Goal: Transaction & Acquisition: Download file/media

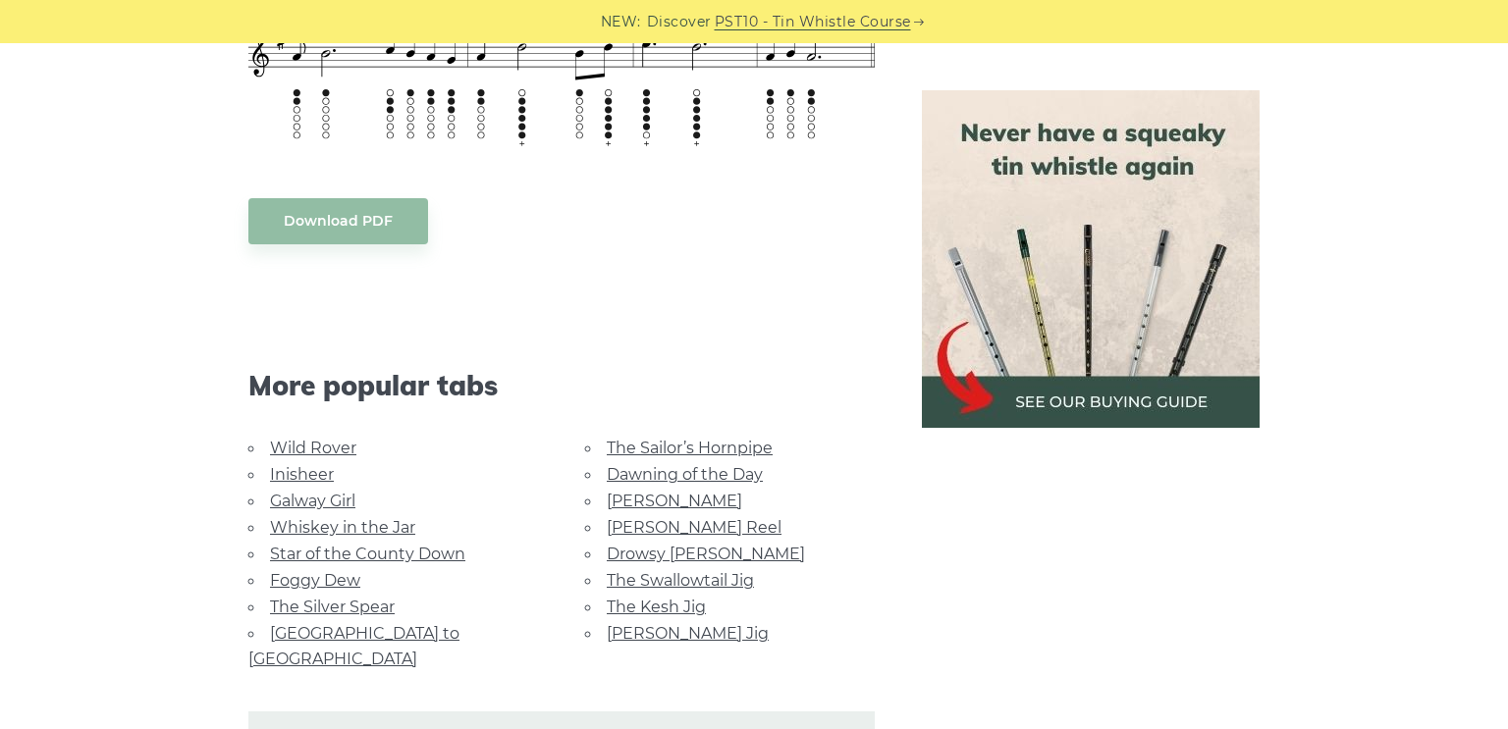
scroll to position [852, 0]
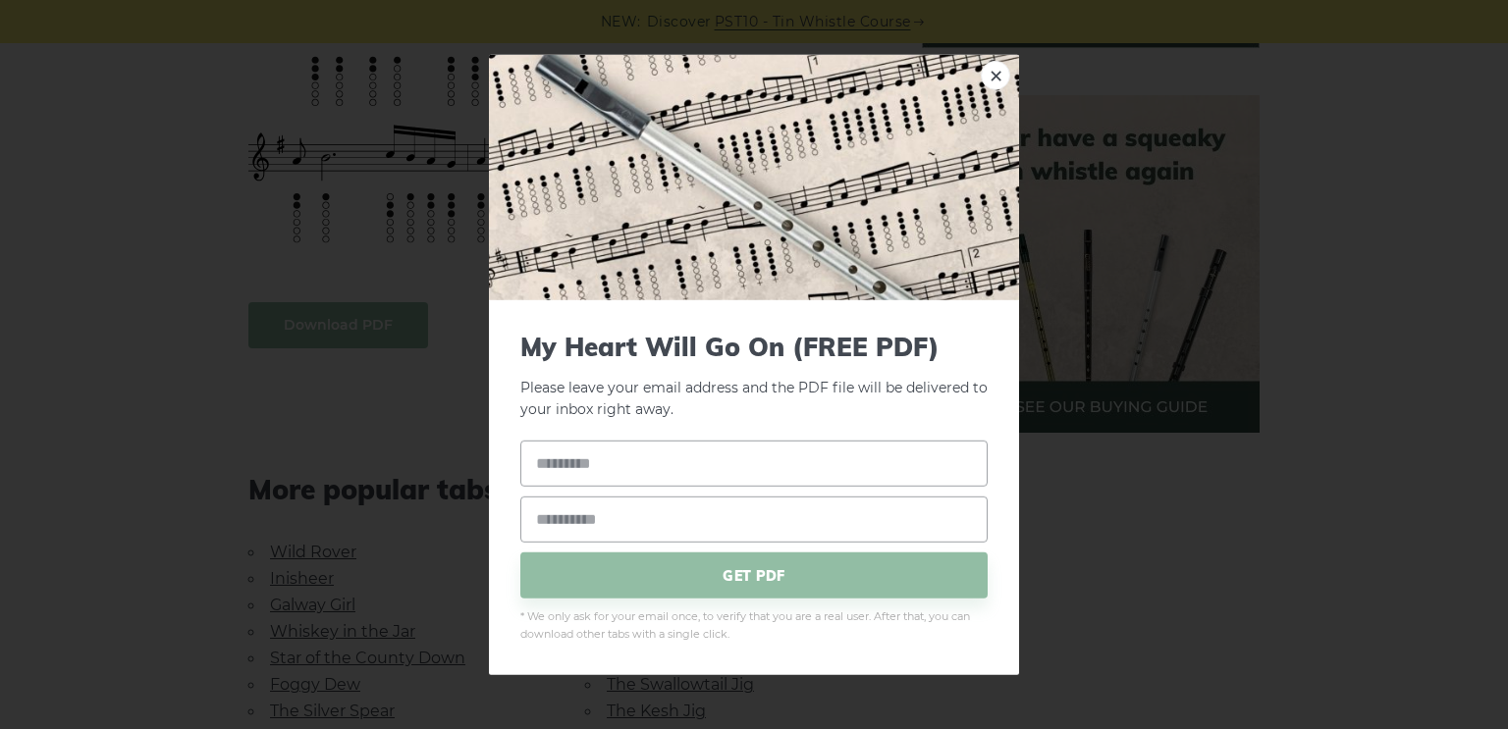
click at [332, 325] on body "NEW: Discover PST10 - Tin Whistle Course Lessons Fingering Charts Tabs & Notes …" at bounding box center [754, 645] width 1508 height 2995
click at [654, 465] on input "text" at bounding box center [753, 464] width 467 height 46
click at [652, 523] on input "email" at bounding box center [753, 520] width 467 height 46
click at [629, 471] on input "*******" at bounding box center [753, 464] width 467 height 46
type input "*"
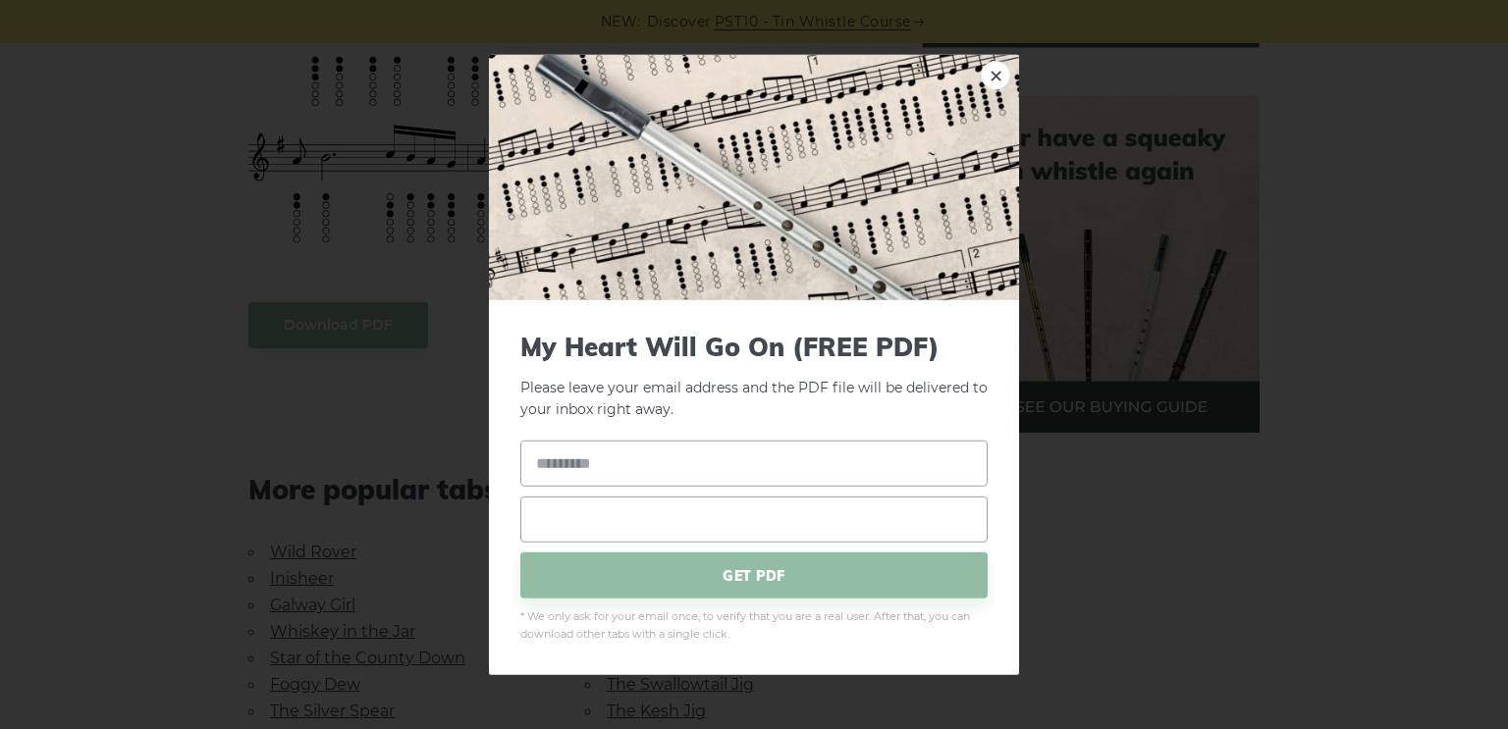
click at [645, 521] on input "email" at bounding box center [753, 520] width 467 height 46
click at [630, 468] on input "text" at bounding box center [753, 464] width 467 height 46
type input "*******"
click at [645, 519] on input "email" at bounding box center [753, 520] width 467 height 46
type input "**********"
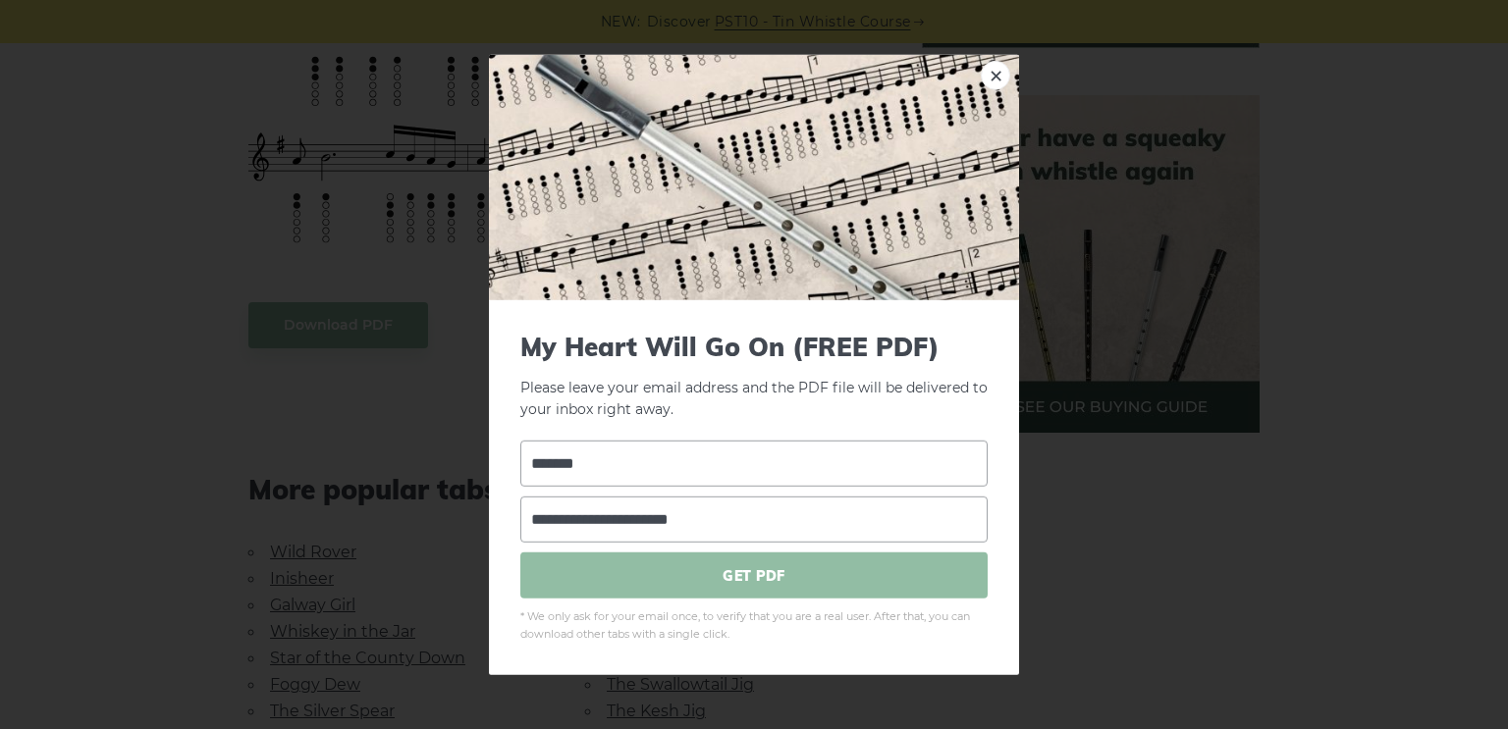
click at [763, 575] on span "GET PDF" at bounding box center [753, 576] width 467 height 46
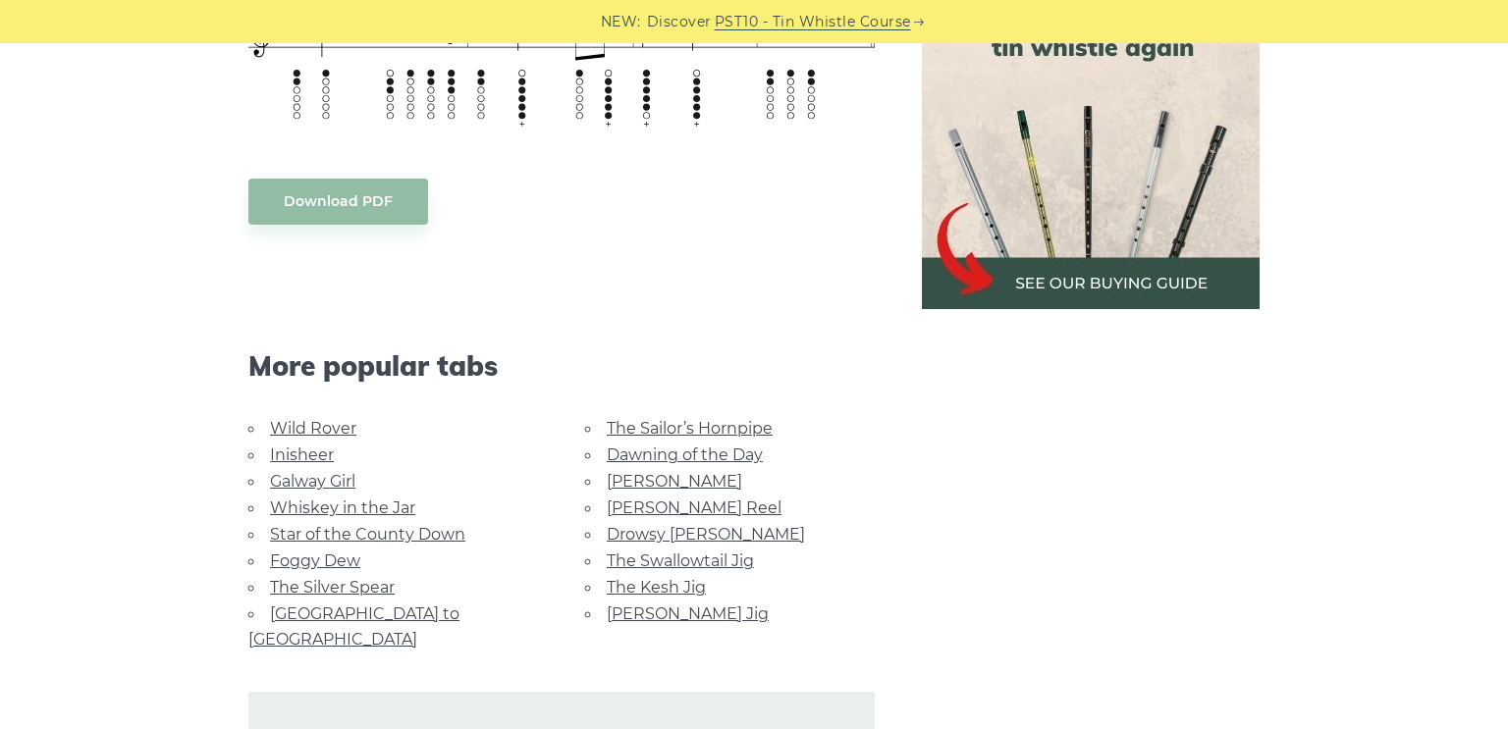
scroll to position [1013, 0]
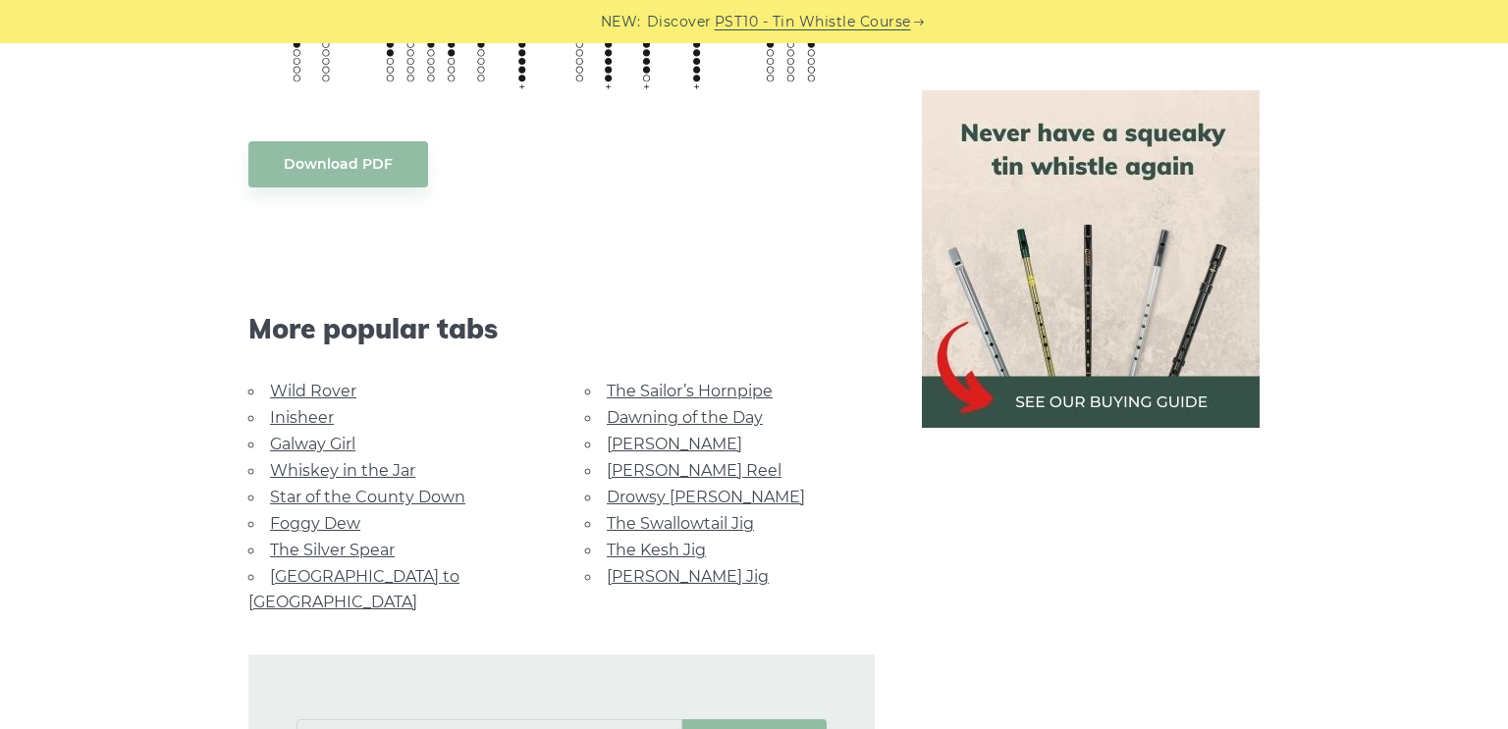
click at [345, 387] on link "Wild Rover" at bounding box center [313, 391] width 86 height 19
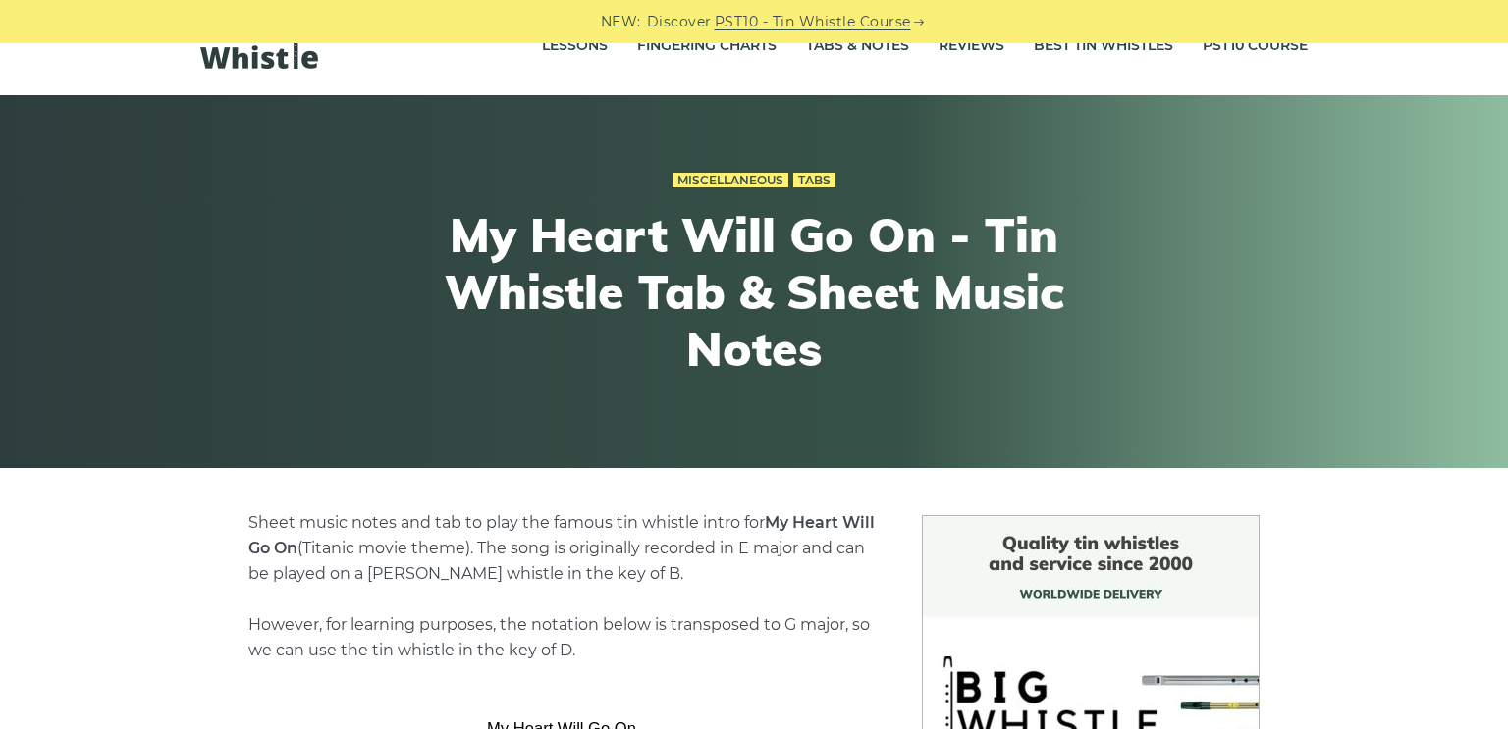
scroll to position [0, 0]
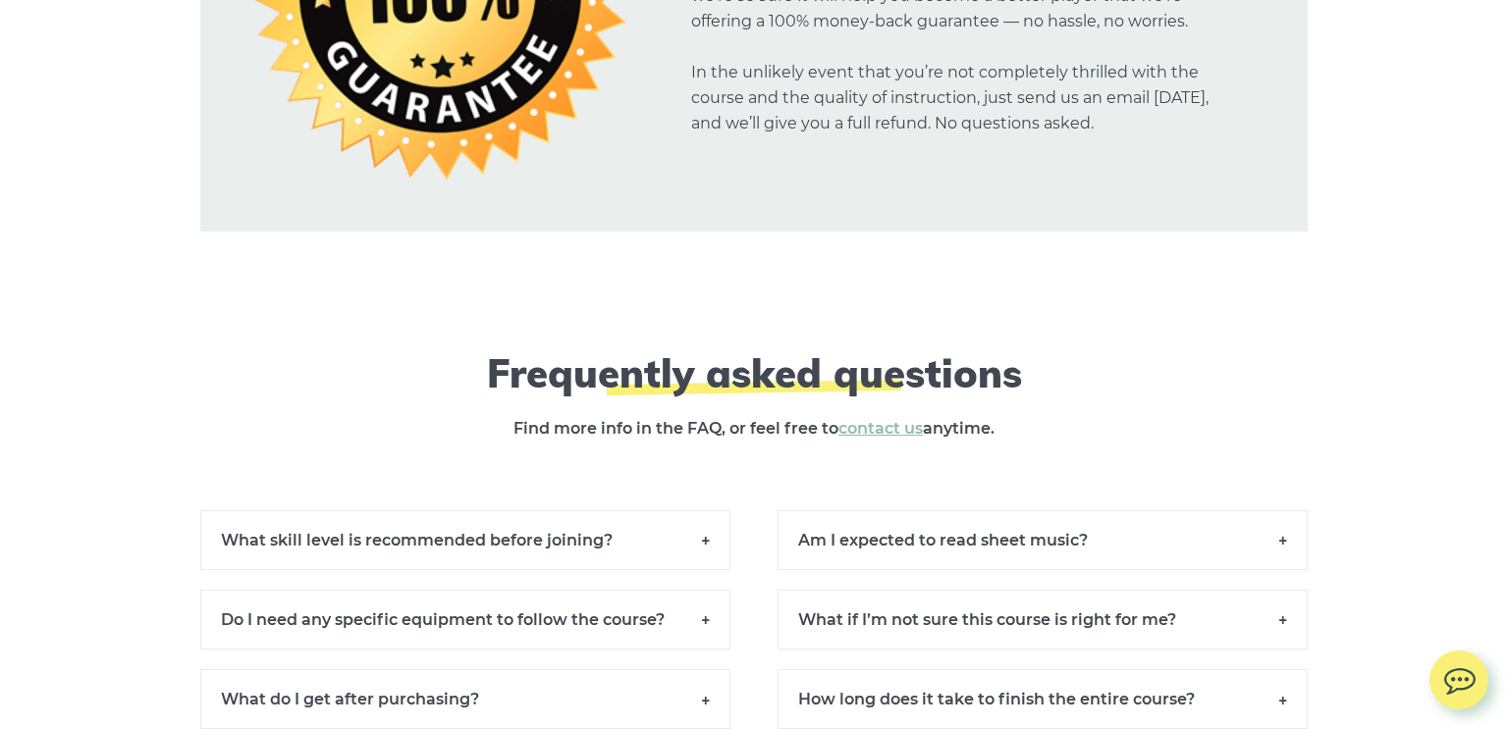
scroll to position [14327, 0]
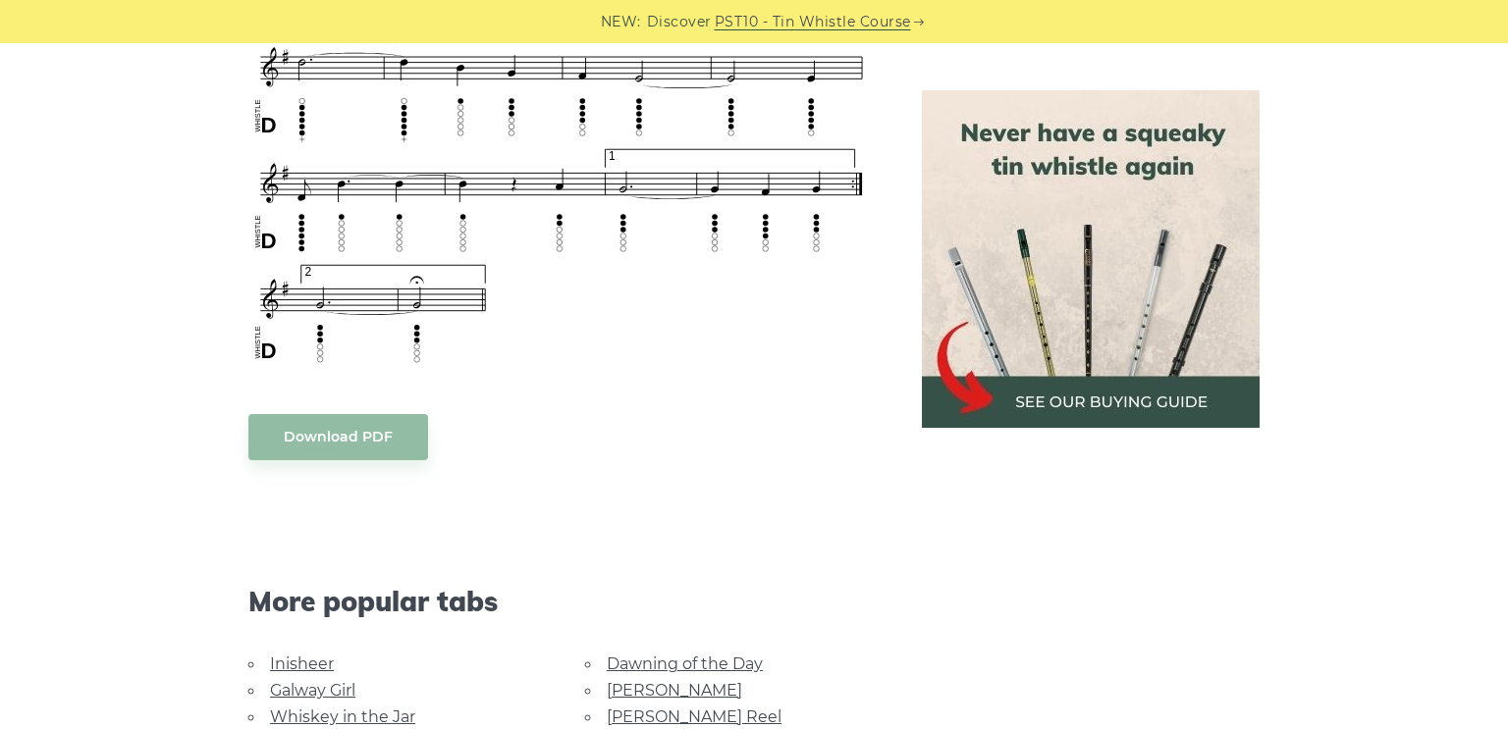
scroll to position [1449, 0]
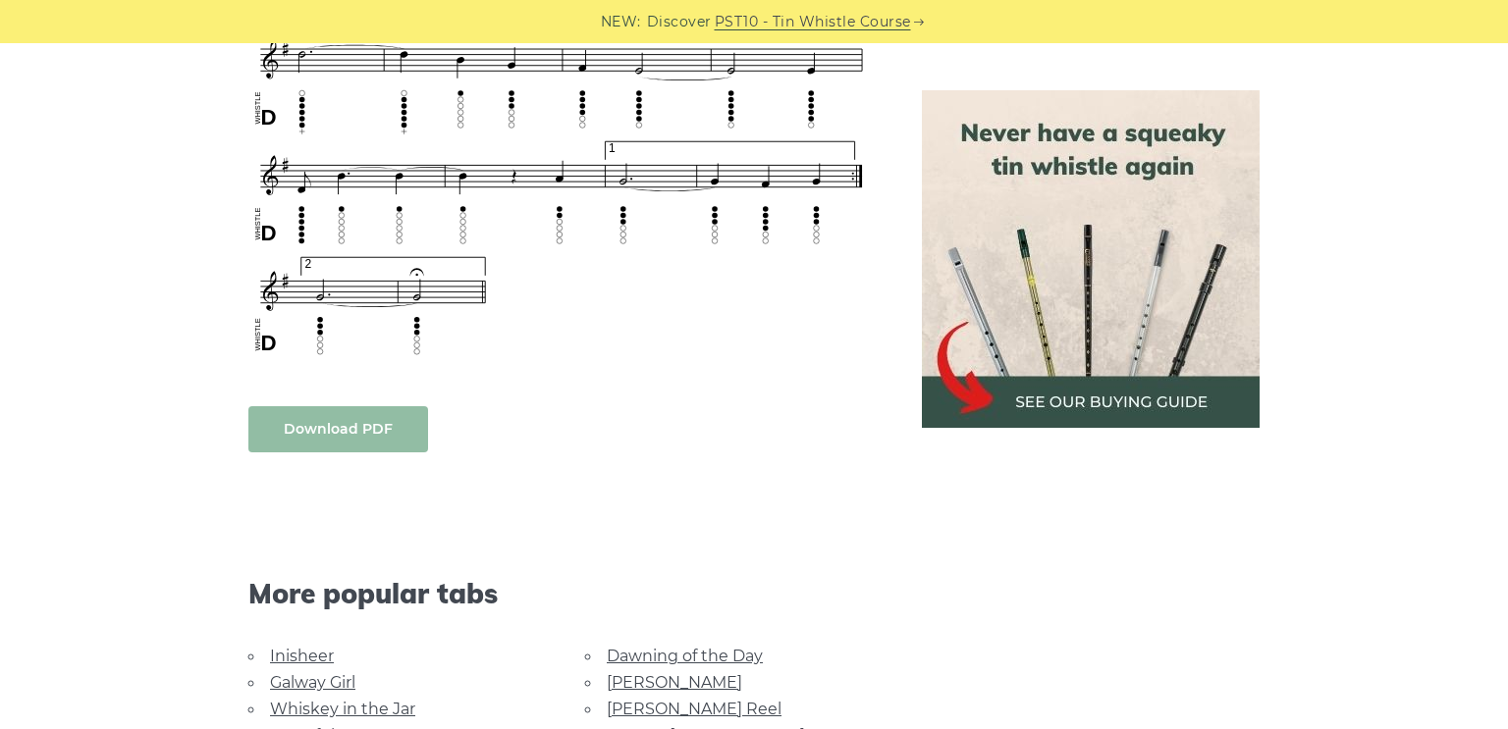
click at [344, 427] on link "Download PDF" at bounding box center [338, 429] width 180 height 46
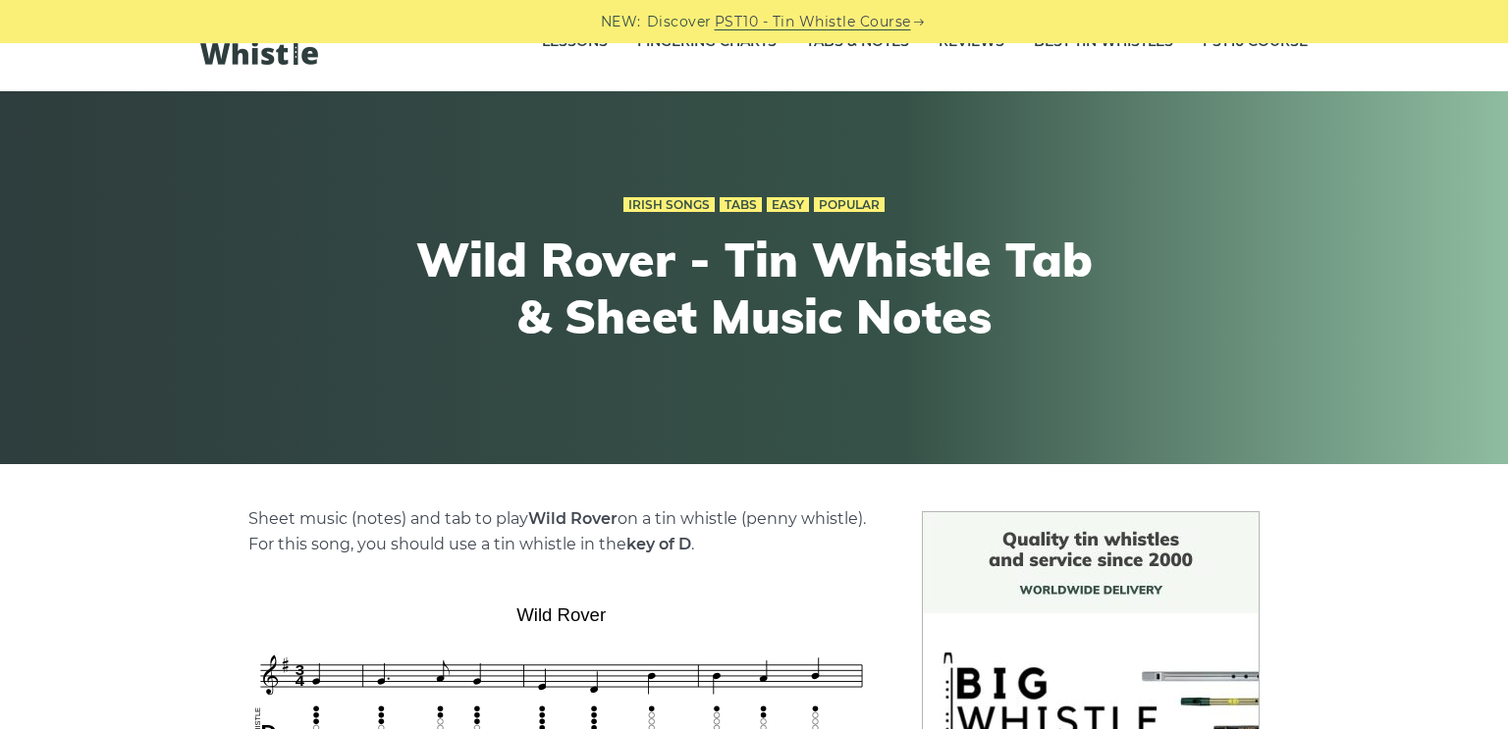
scroll to position [0, 0]
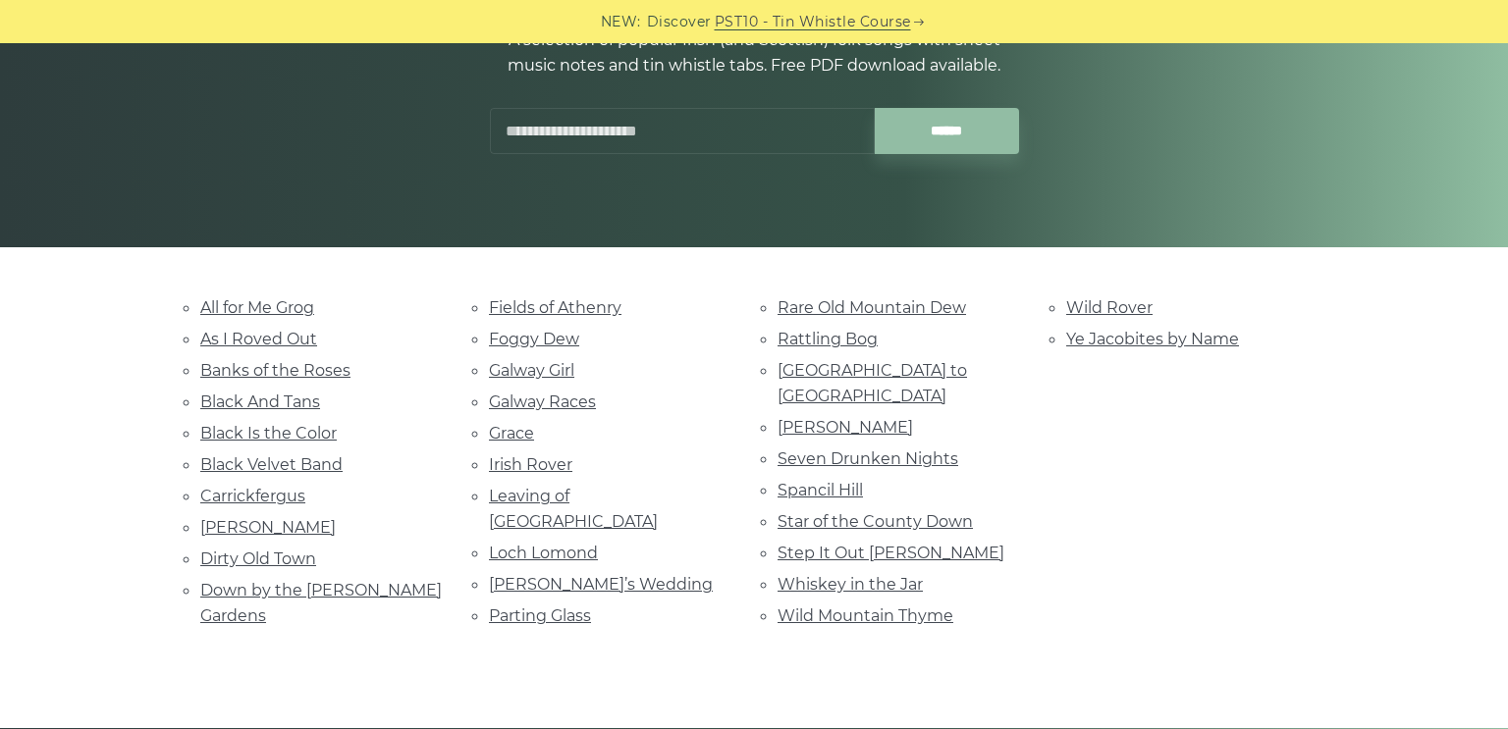
scroll to position [322, 0]
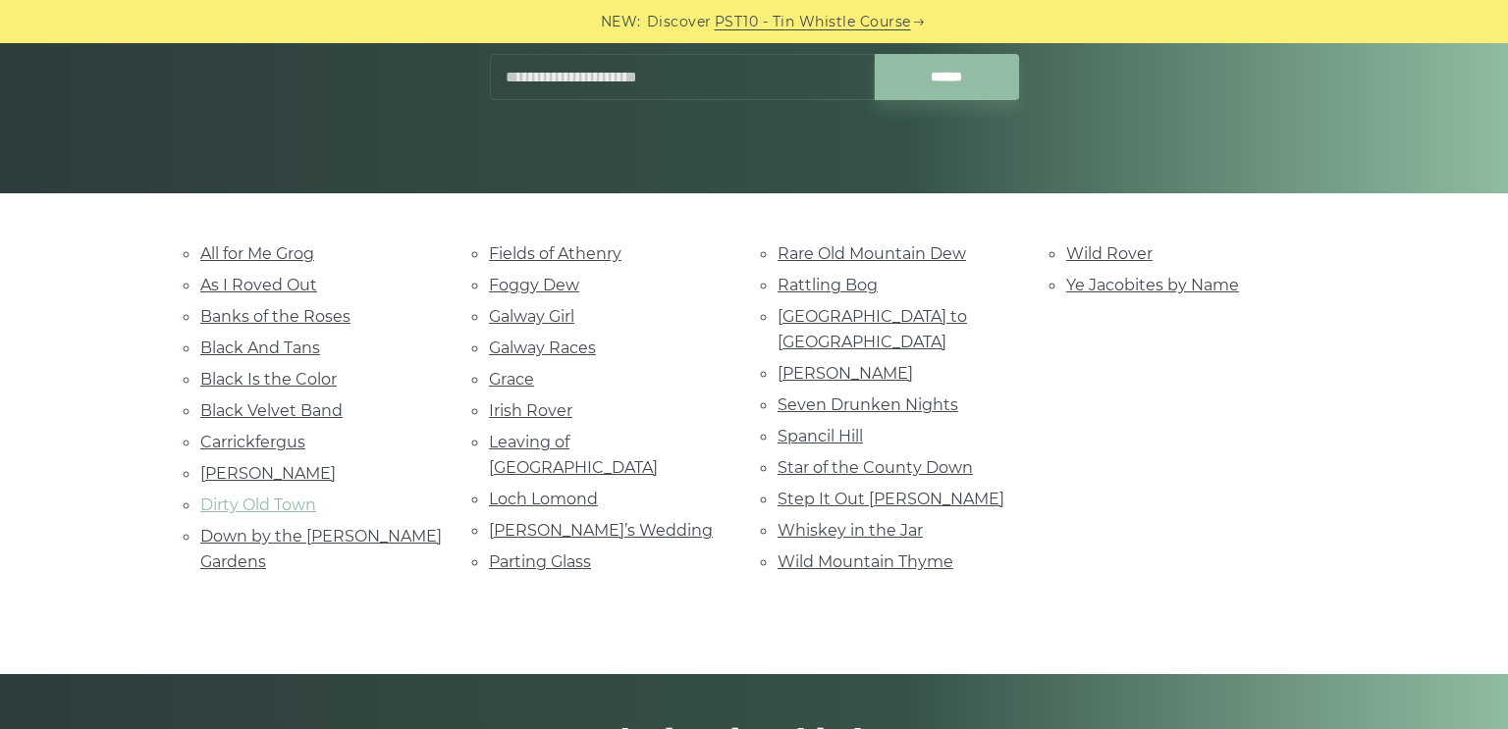
click at [251, 508] on link "Dirty Old Town" at bounding box center [258, 505] width 116 height 19
click at [855, 553] on link "Wild Mountain Thyme" at bounding box center [865, 562] width 176 height 19
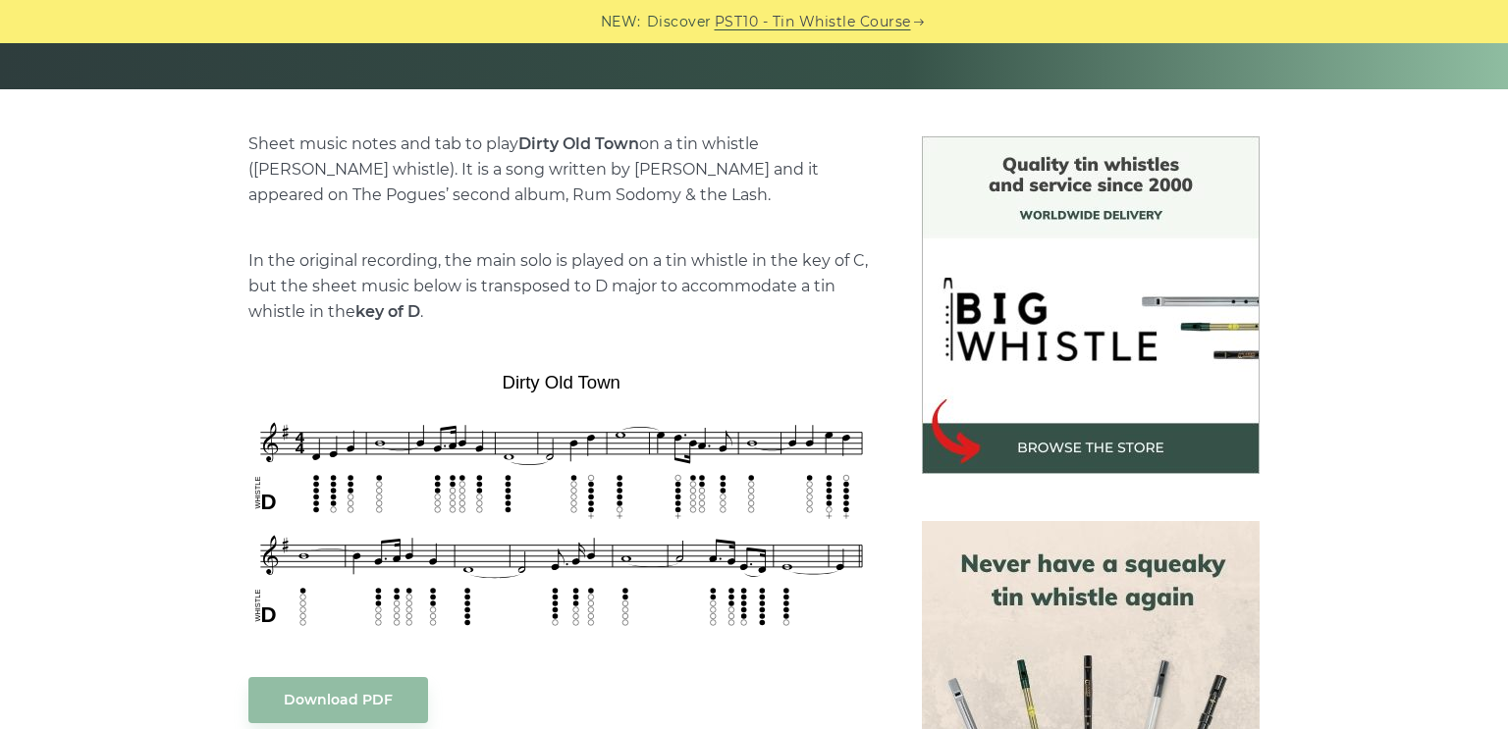
scroll to position [483, 0]
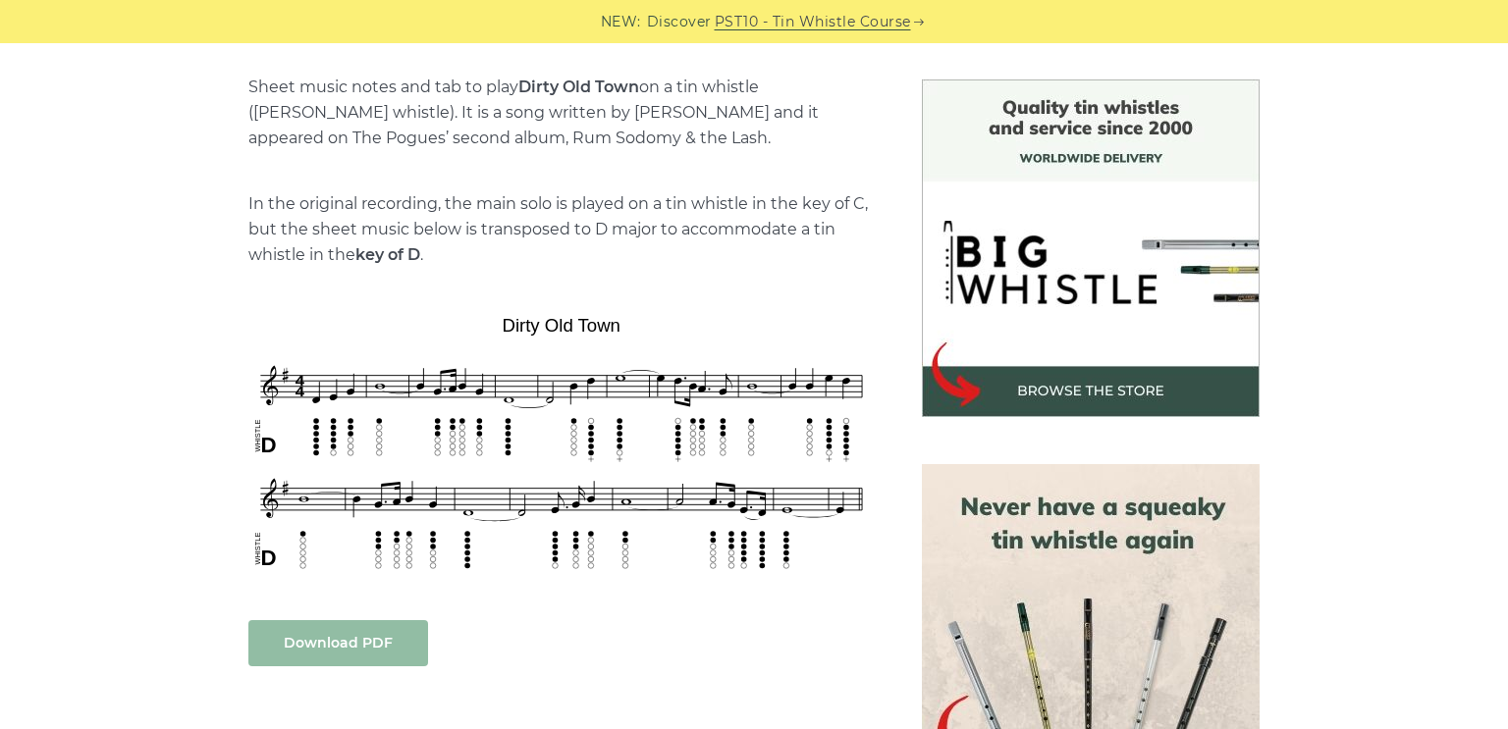
click at [357, 647] on link "Download PDF" at bounding box center [338, 643] width 180 height 46
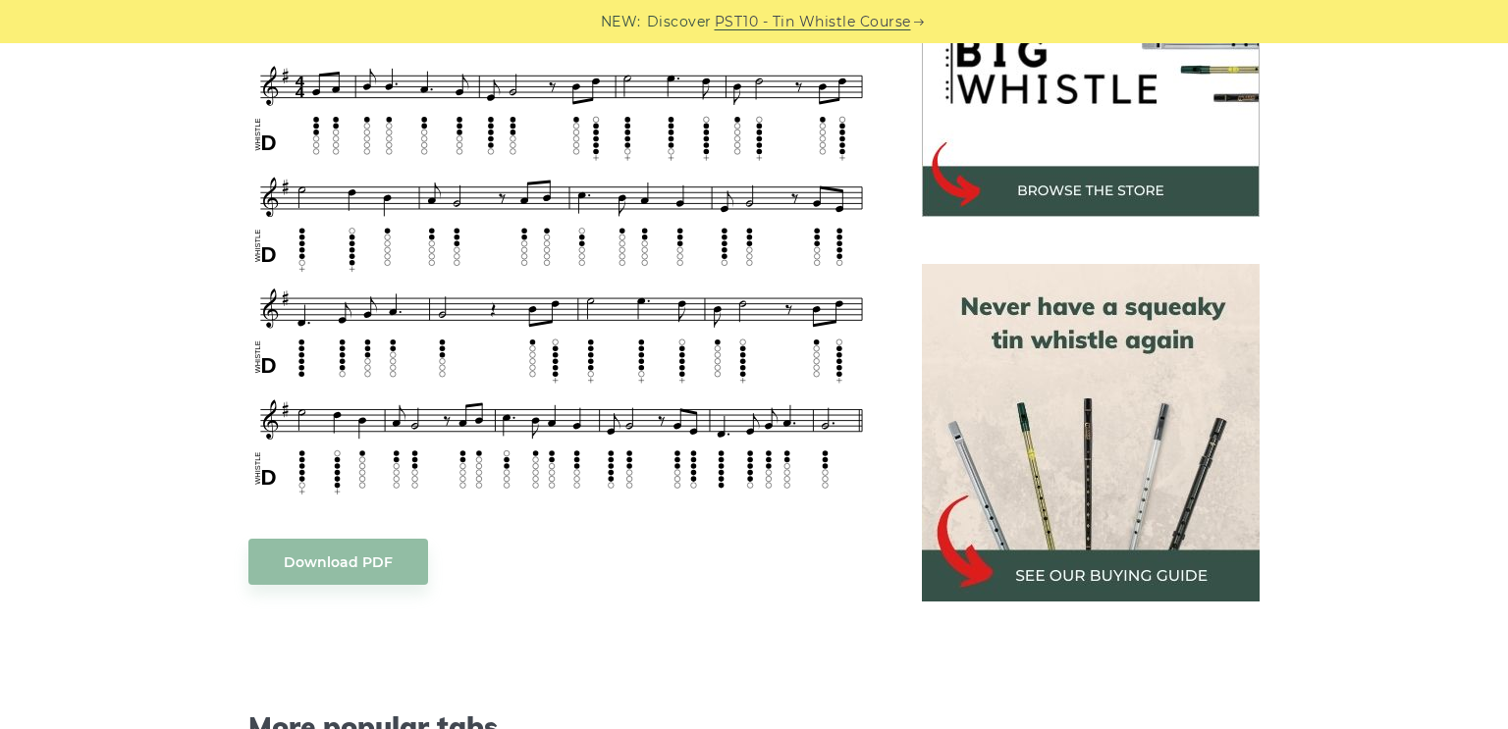
scroll to position [805, 0]
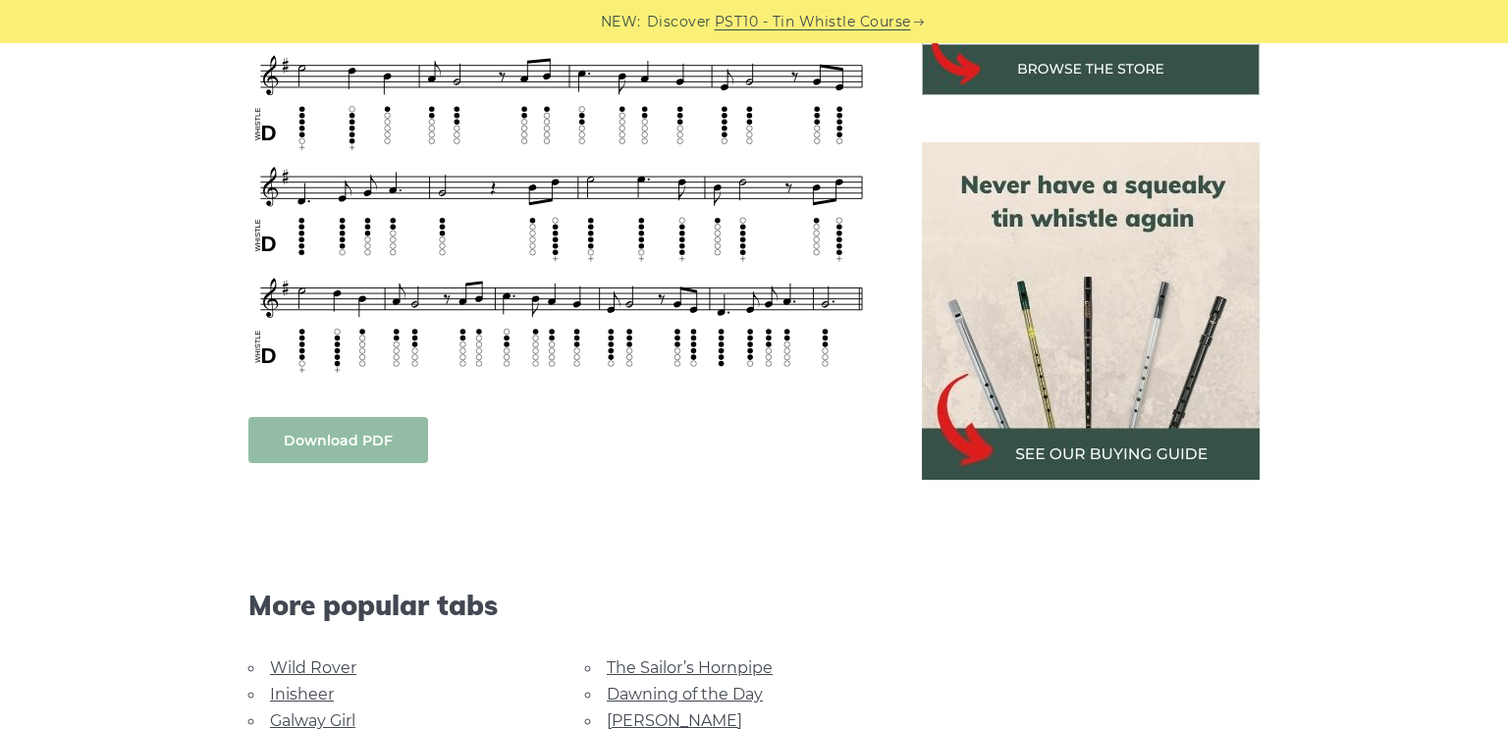
click at [338, 435] on link "Download PDF" at bounding box center [338, 440] width 180 height 46
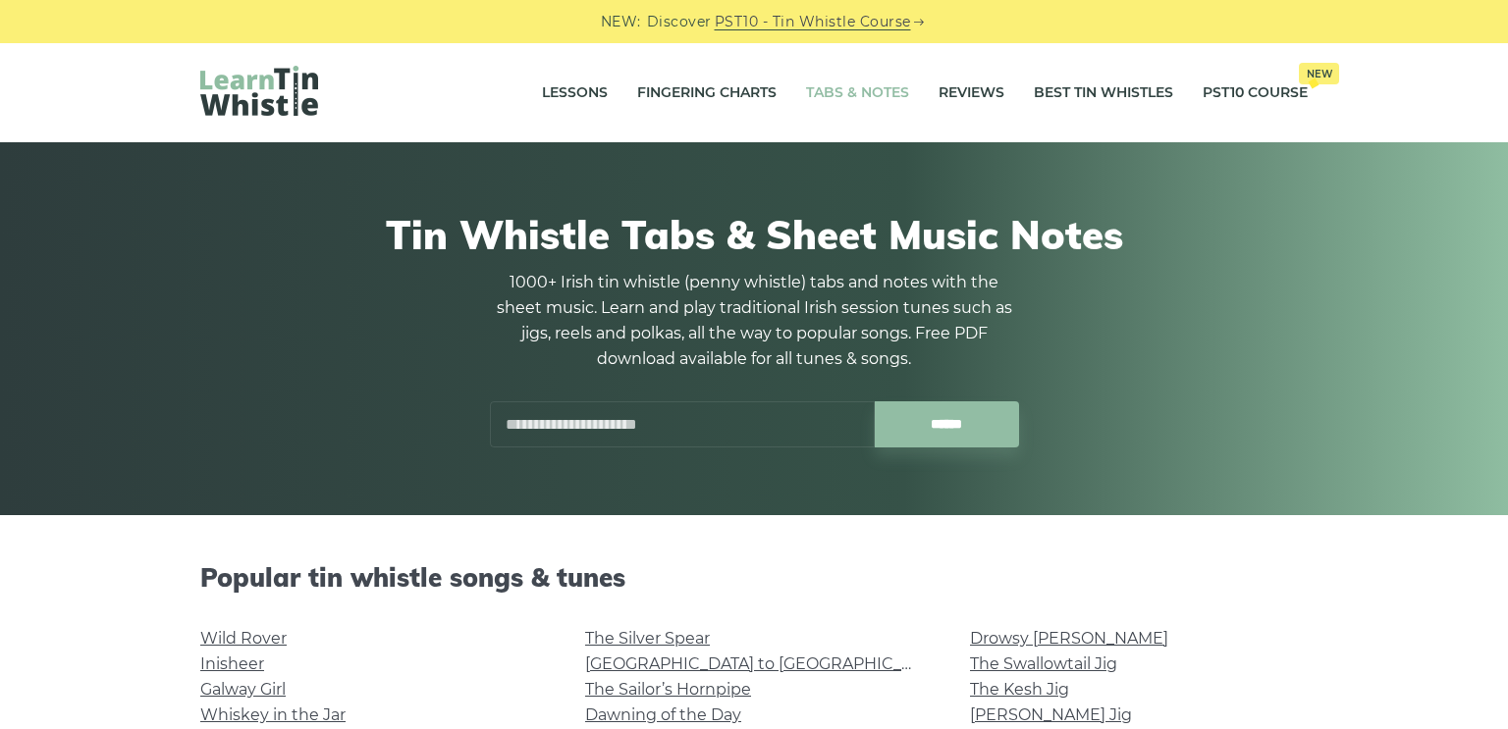
click at [687, 423] on input "text" at bounding box center [682, 424] width 385 height 46
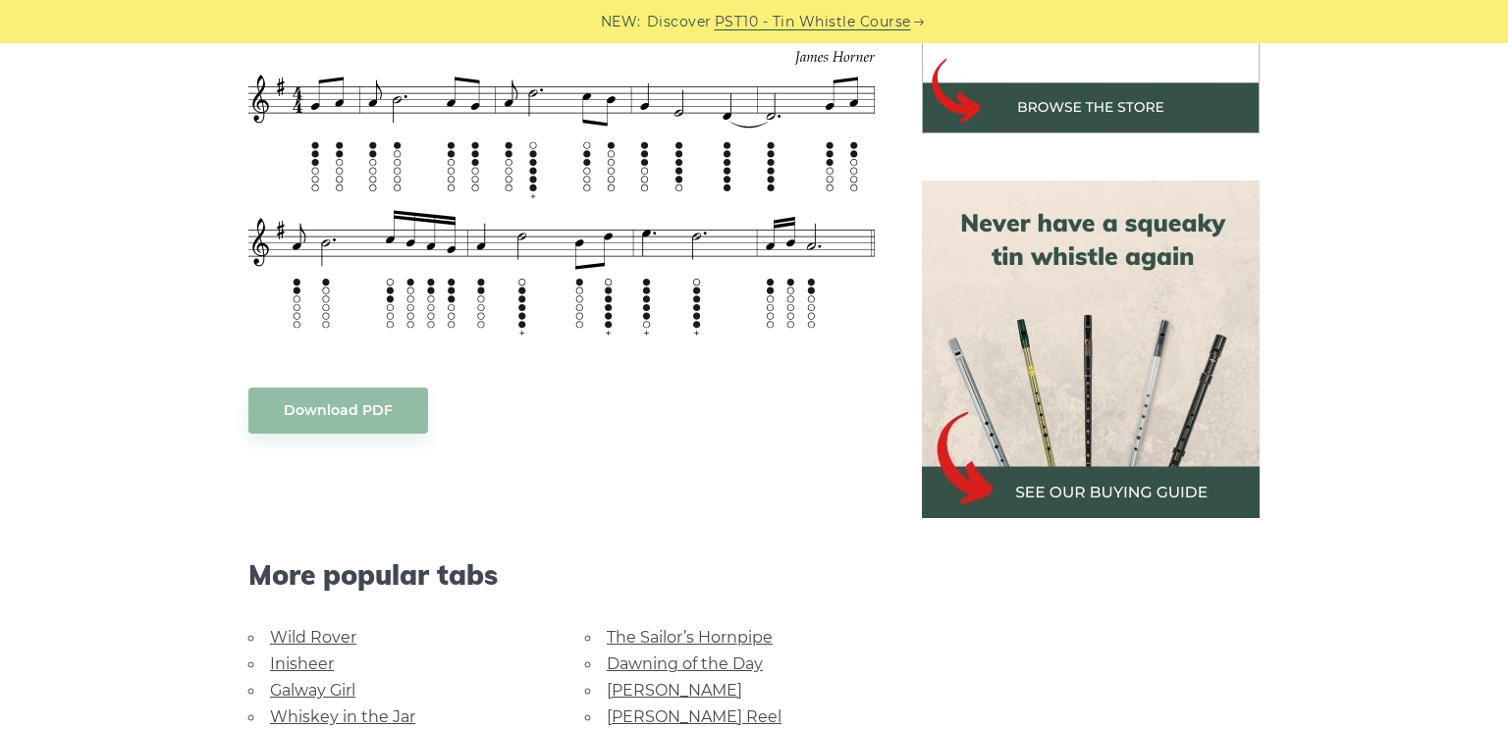
scroll to position [805, 0]
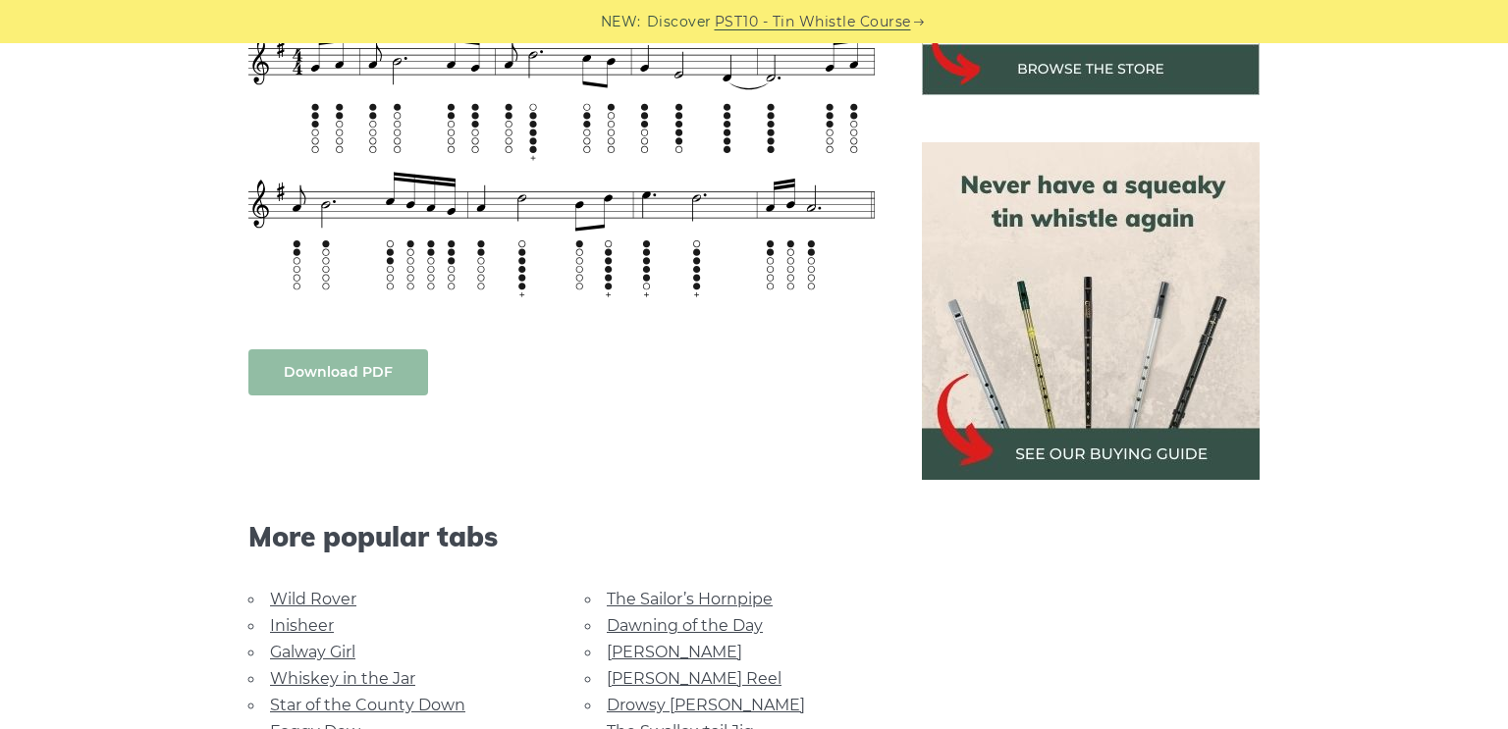
click at [380, 372] on link "Download PDF" at bounding box center [338, 372] width 180 height 46
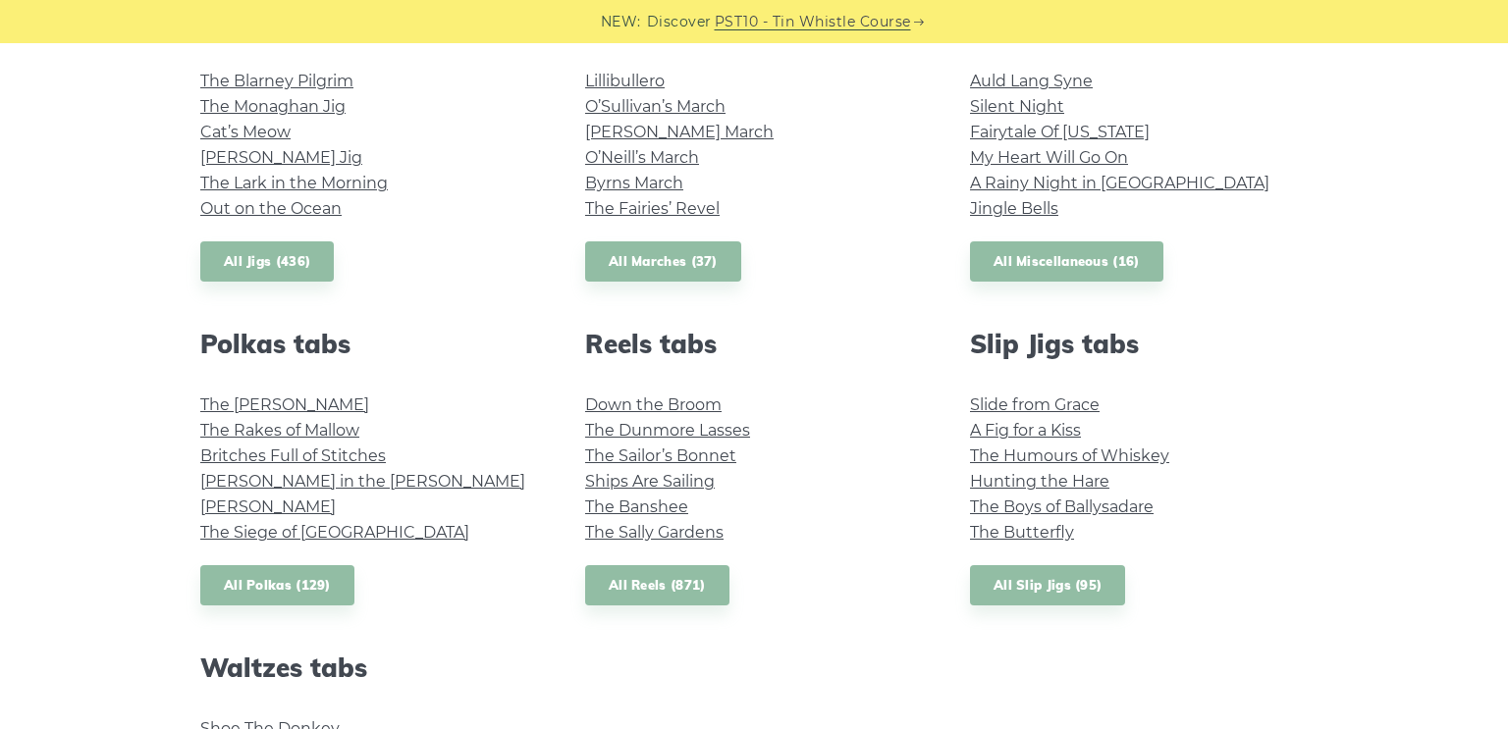
scroll to position [1127, 0]
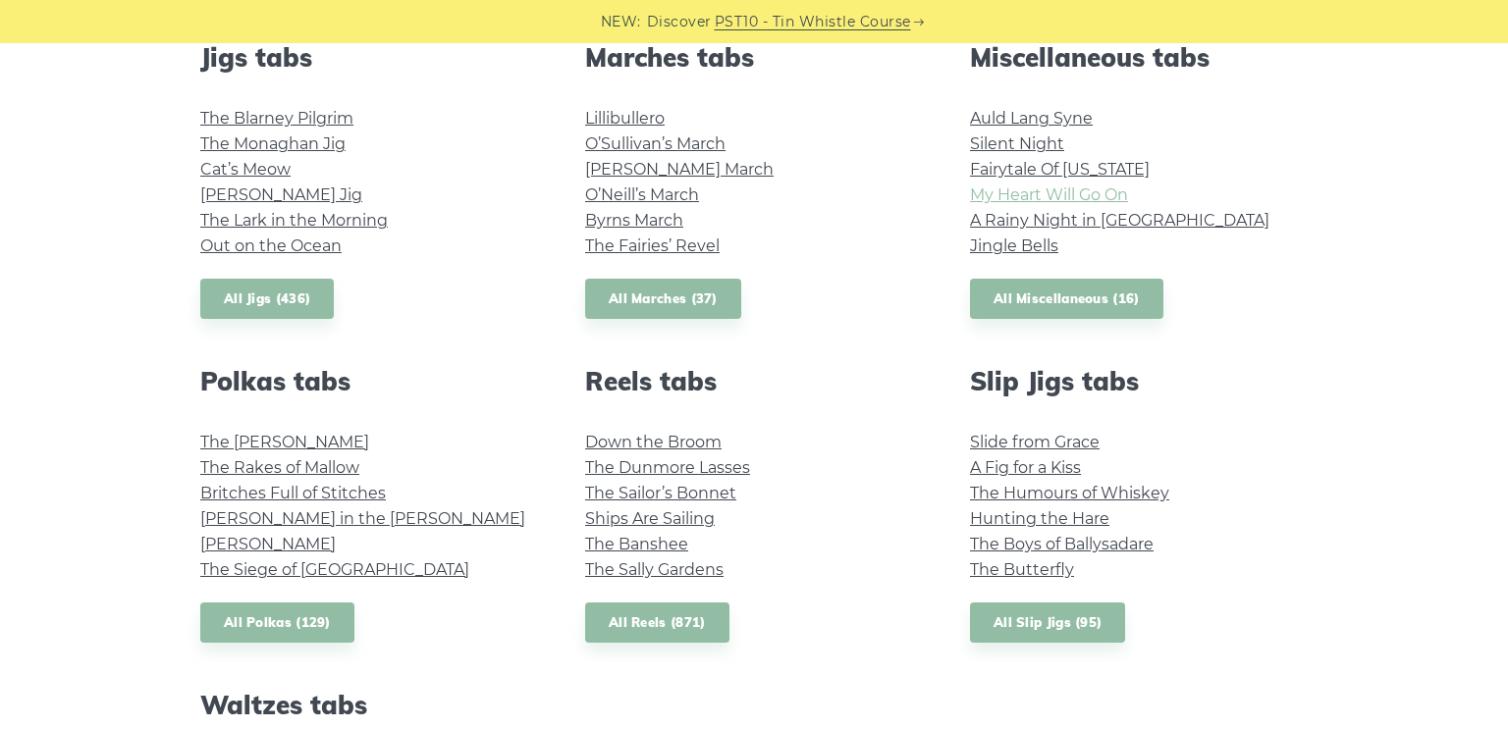
click at [1031, 198] on link "My Heart Will Go On" at bounding box center [1049, 195] width 158 height 19
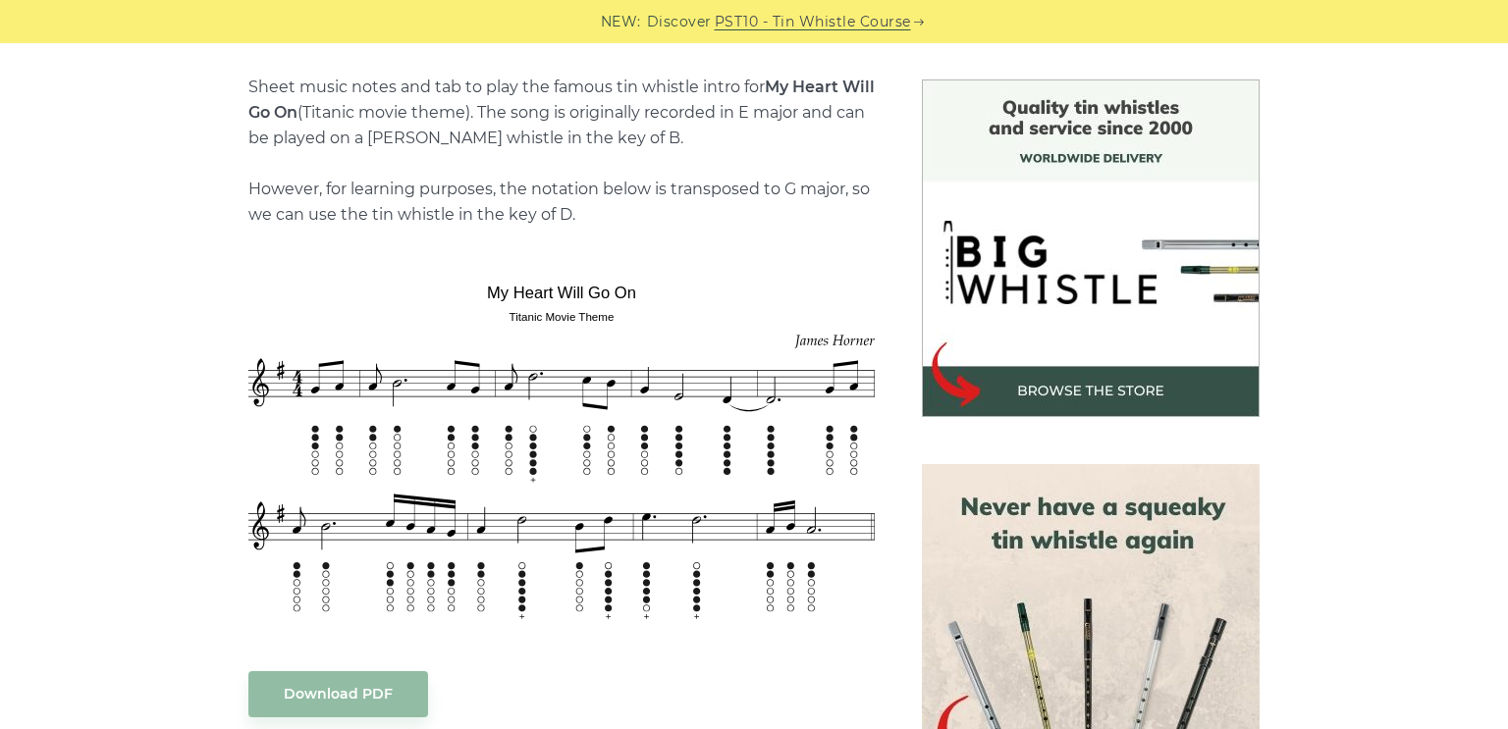
scroll to position [644, 0]
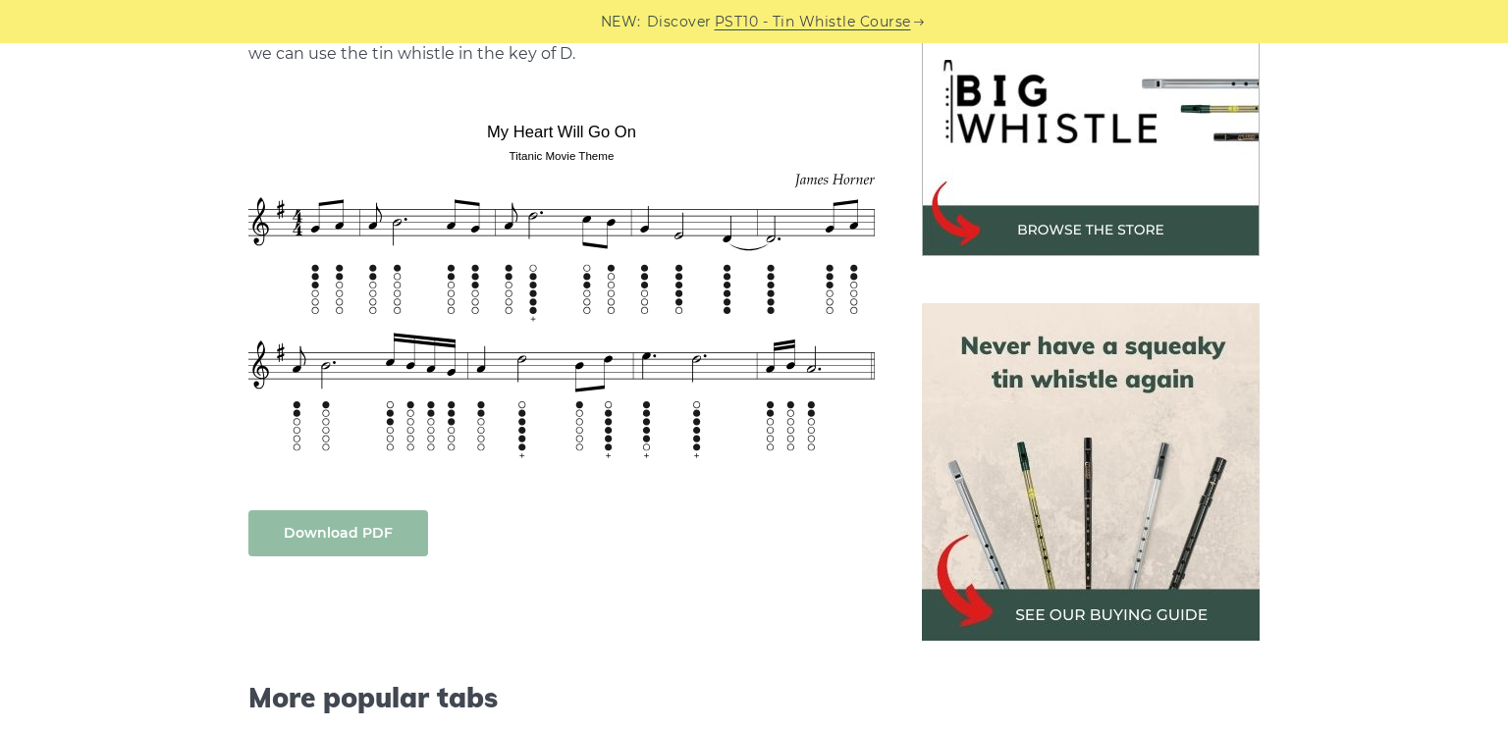
click at [337, 535] on link "Download PDF" at bounding box center [338, 533] width 180 height 46
